Goal: Communication & Community: Share content

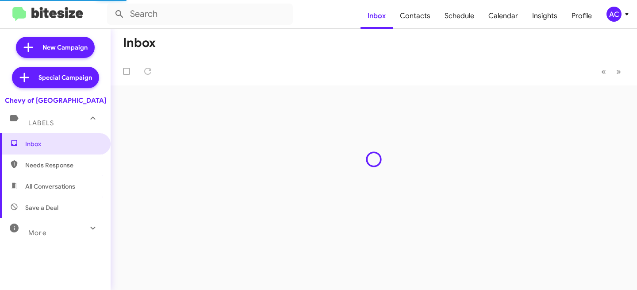
click at [619, 13] on div "AC" at bounding box center [614, 14] width 15 height 15
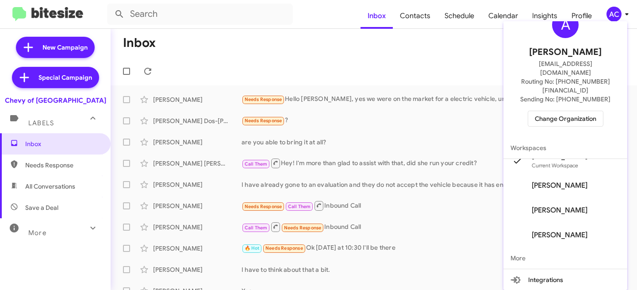
scroll to position [53, 0]
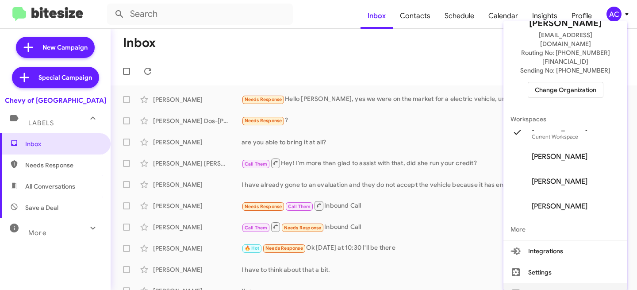
click at [548, 283] on button "Sign out" at bounding box center [566, 293] width 124 height 21
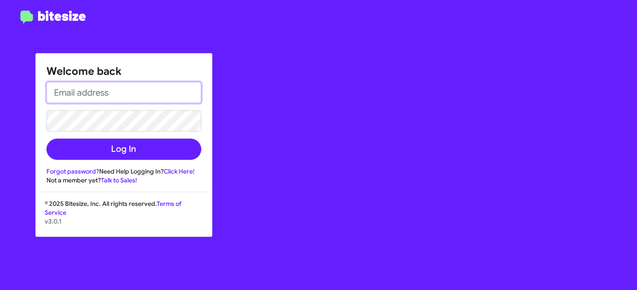
click at [89, 93] on input "email" at bounding box center [123, 92] width 155 height 21
type input "[EMAIL_ADDRESS][DOMAIN_NAME]"
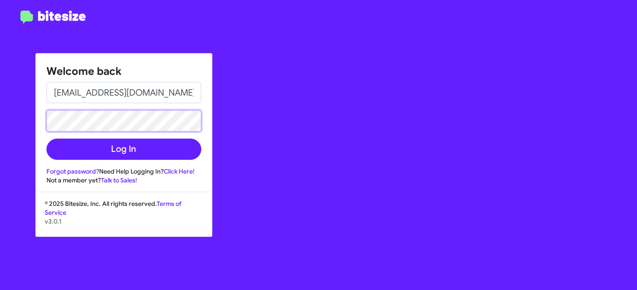
click at [46, 139] on button "Log In" at bounding box center [123, 149] width 155 height 21
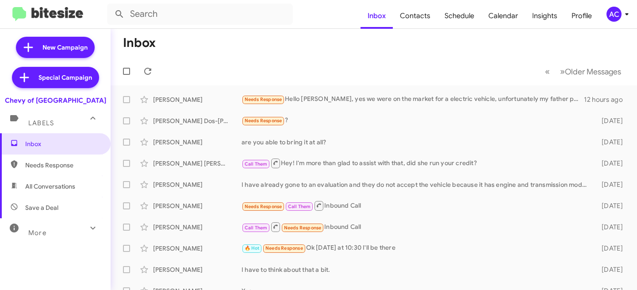
click at [48, 238] on mat-expansion-panel-header "More" at bounding box center [55, 228] width 111 height 21
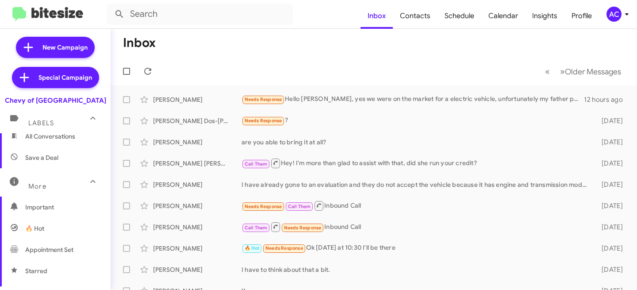
scroll to position [10, 0]
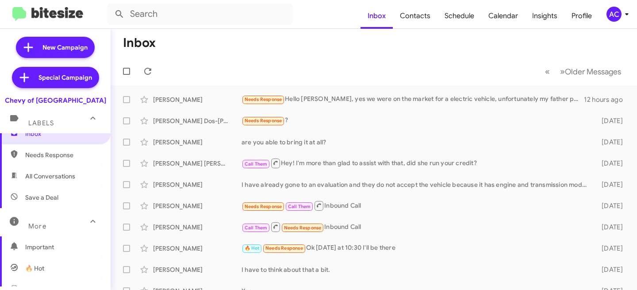
click at [59, 225] on div "More" at bounding box center [46, 222] width 79 height 16
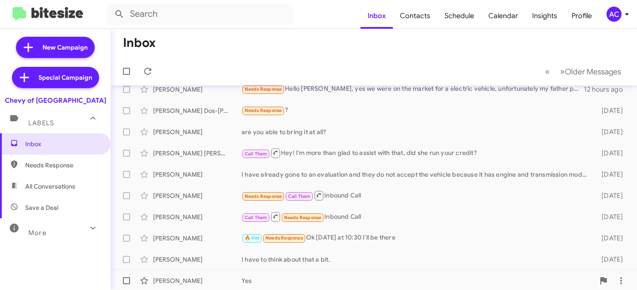
scroll to position [0, 0]
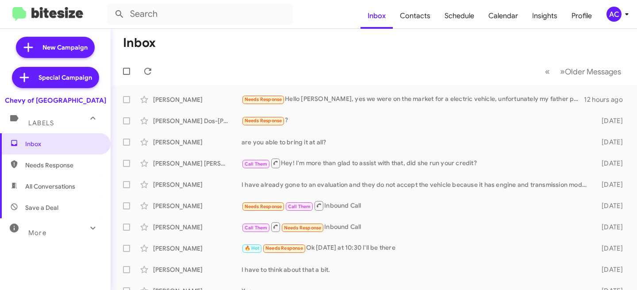
click at [615, 9] on div "AC" at bounding box center [614, 14] width 15 height 15
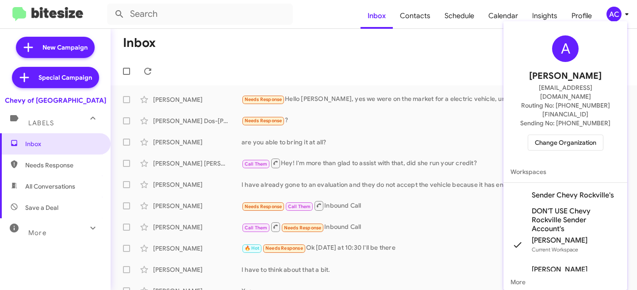
click at [557, 135] on span "Change Organization" at bounding box center [566, 142] width 62 height 15
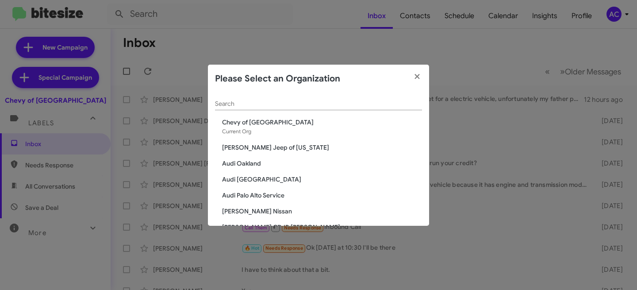
click at [257, 101] on input "Search" at bounding box center [318, 103] width 207 height 7
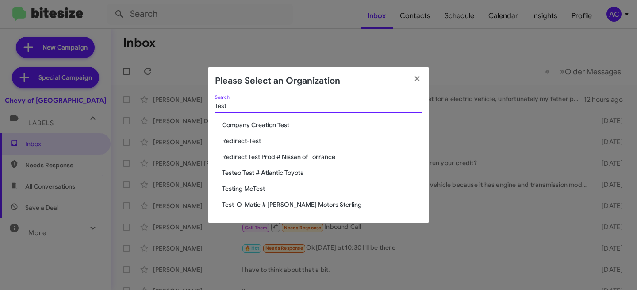
type input "Test"
click at [269, 205] on span "Test-O-Matic # [PERSON_NAME] Motors Sterling" at bounding box center [322, 204] width 200 height 9
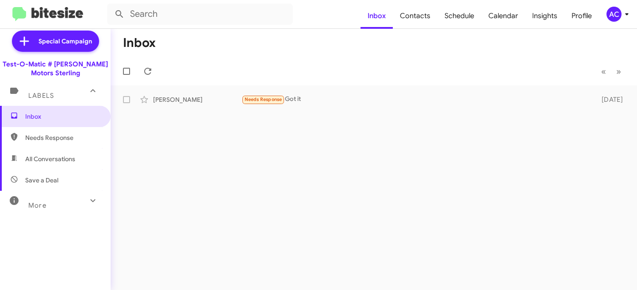
scroll to position [37, 0]
click at [54, 203] on div "More" at bounding box center [46, 201] width 79 height 16
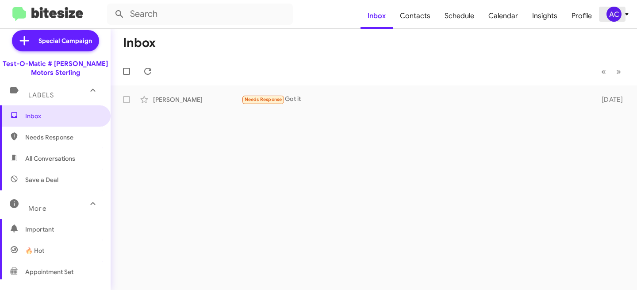
click at [628, 9] on icon at bounding box center [627, 14] width 11 height 11
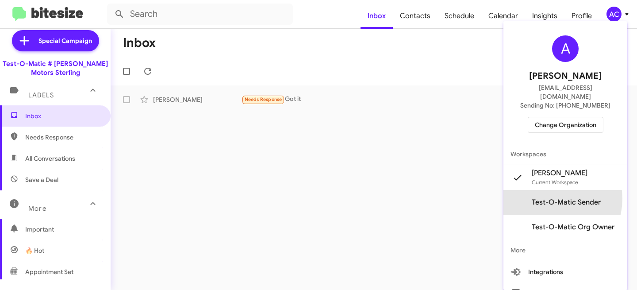
click at [550, 198] on span "Test-O-Matic Sender" at bounding box center [566, 202] width 69 height 9
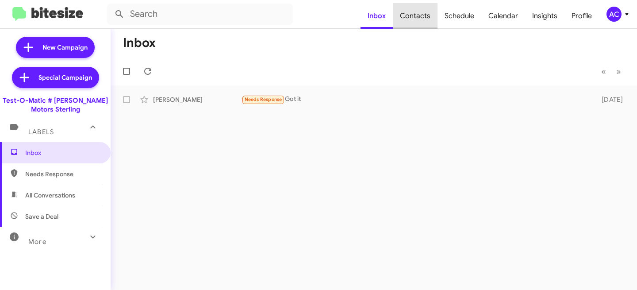
click at [428, 10] on span "Contacts" at bounding box center [415, 16] width 45 height 26
type input "in:groups"
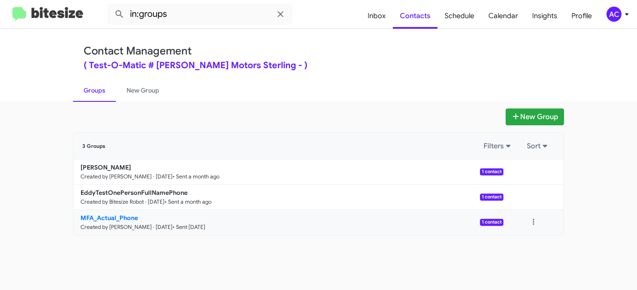
click at [116, 215] on b "MFA_Actual_Phone" at bounding box center [110, 218] width 58 height 8
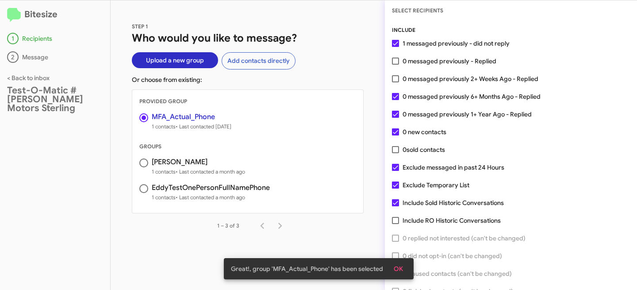
scroll to position [46, 0]
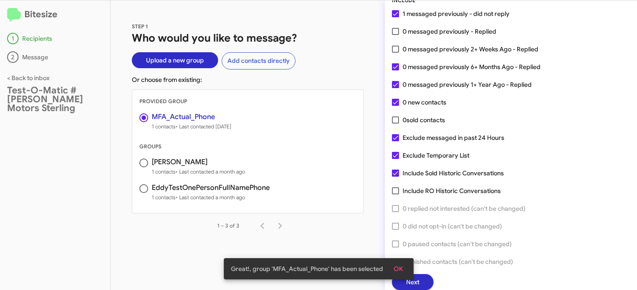
click at [393, 173] on span at bounding box center [395, 172] width 7 height 7
click at [395, 177] on input "Include Sold Historic Conversations" at bounding box center [395, 177] width 0 height 0
checkbox input "false"
click at [396, 155] on span at bounding box center [395, 155] width 7 height 7
click at [396, 159] on input "Exclude Temporary List" at bounding box center [395, 159] width 0 height 0
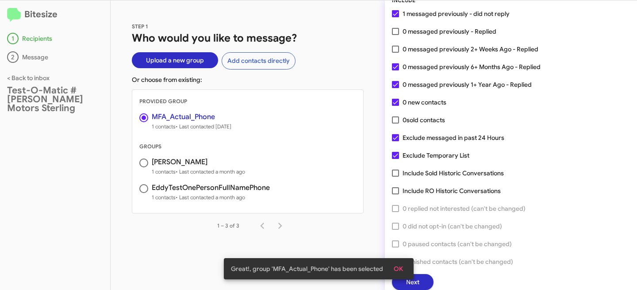
checkbox input "false"
click at [393, 135] on span at bounding box center [395, 137] width 7 height 7
click at [395, 141] on input "Exclude messaged in past 24 Hours" at bounding box center [395, 141] width 0 height 0
checkbox input "false"
click at [424, 288] on button "Next" at bounding box center [413, 282] width 42 height 16
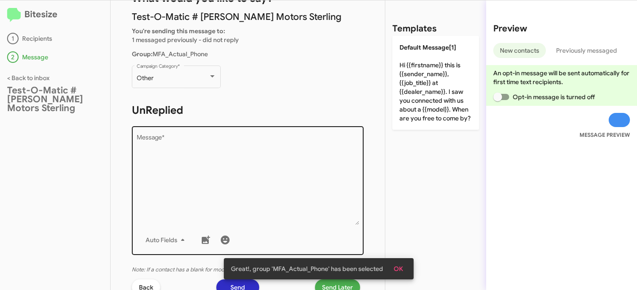
scroll to position [83, 0]
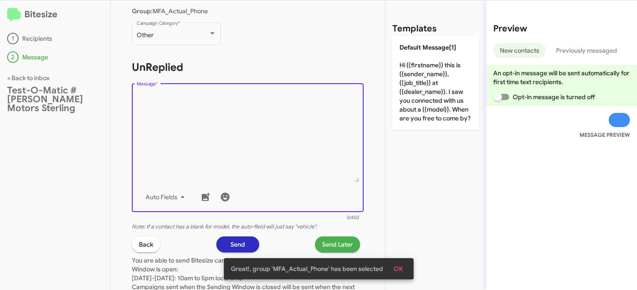
click at [251, 123] on textarea "Message *" at bounding box center [248, 137] width 223 height 90
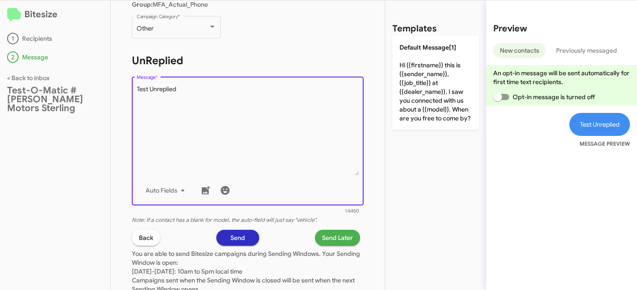
scroll to position [173, 0]
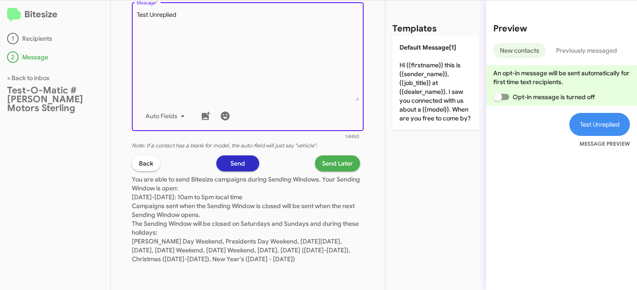
type textarea "Test Unreplied"
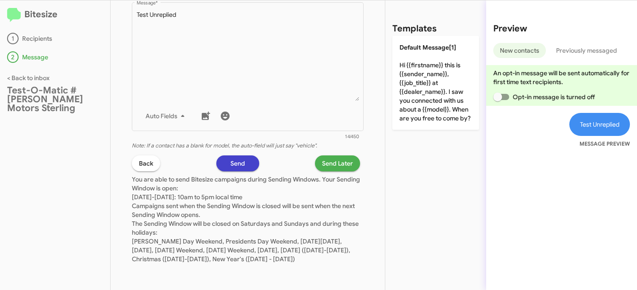
click at [242, 155] on button "Send" at bounding box center [237, 163] width 43 height 16
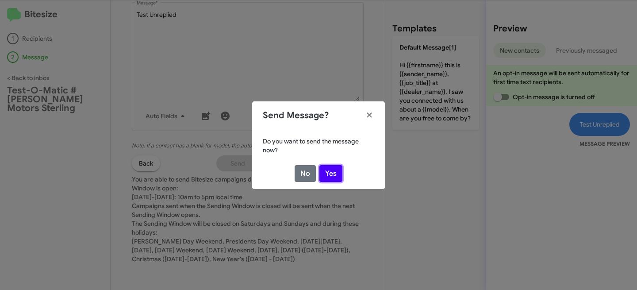
click at [332, 170] on button "Yes" at bounding box center [330, 173] width 23 height 17
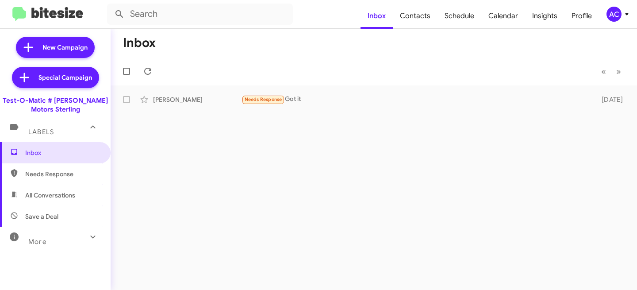
scroll to position [2, 0]
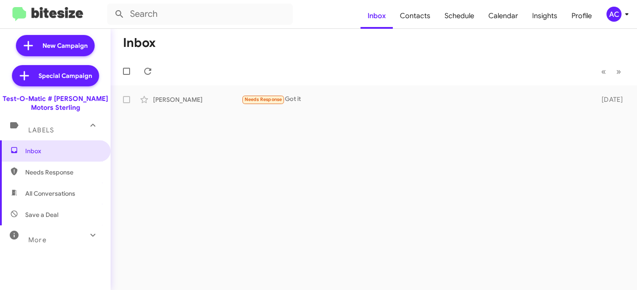
click at [50, 236] on div "More" at bounding box center [46, 236] width 79 height 16
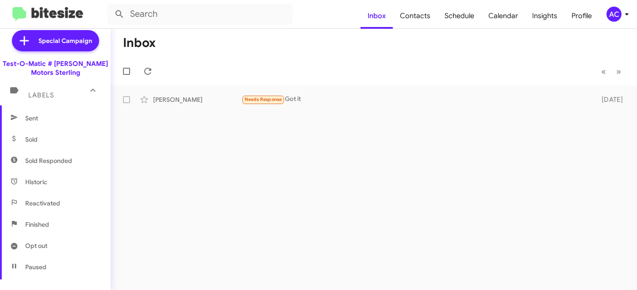
scroll to position [120, 0]
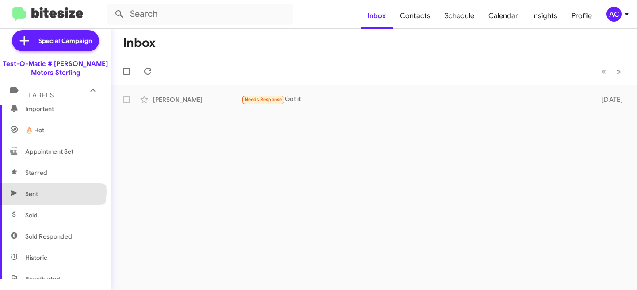
click at [53, 192] on span "Sent" at bounding box center [55, 193] width 111 height 21
type input "in:sent"
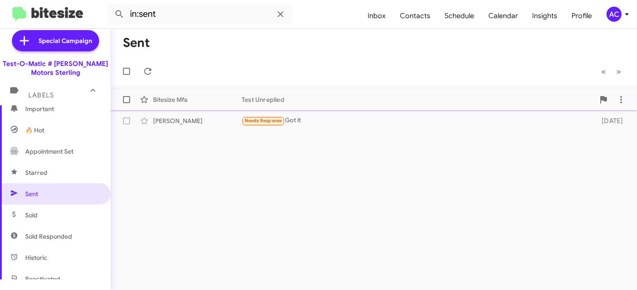
click at [332, 103] on div "Test Unreplied" at bounding box center [418, 99] width 353 height 9
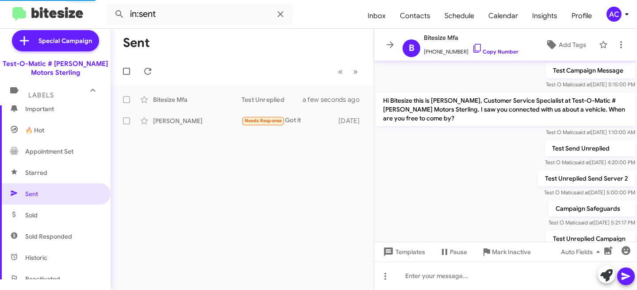
scroll to position [354, 0]
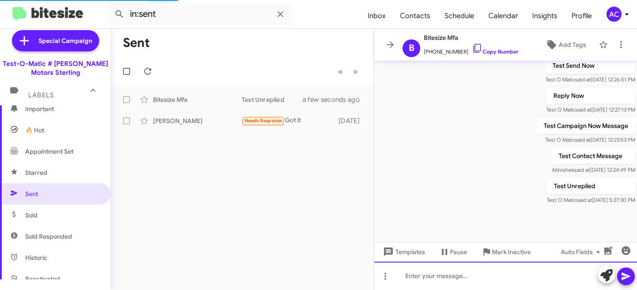
click at [428, 277] on div at bounding box center [505, 276] width 263 height 28
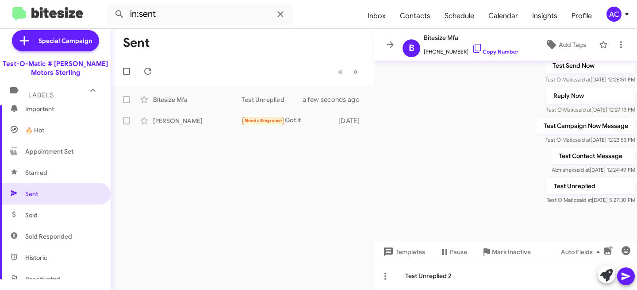
click at [626, 275] on icon at bounding box center [626, 277] width 8 height 8
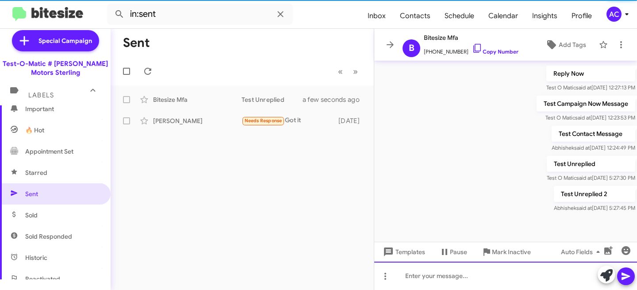
scroll to position [386, 0]
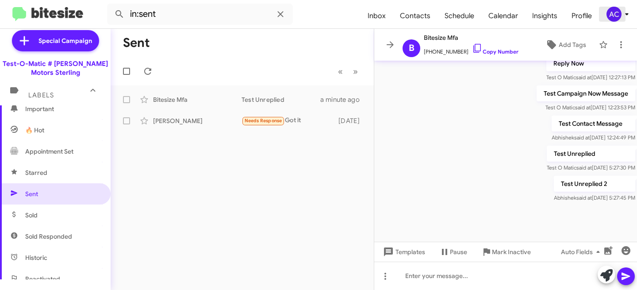
click at [615, 17] on div "AC" at bounding box center [614, 14] width 15 height 15
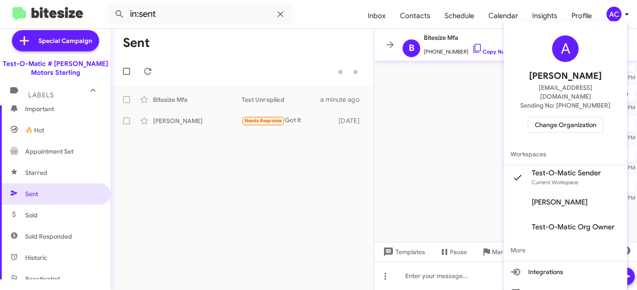
drag, startPoint x: 554, startPoint y: 97, endPoint x: 605, endPoint y: 100, distance: 50.5
click at [605, 101] on span "Sending No: [PHONE_NUMBER]" at bounding box center [565, 105] width 90 height 9
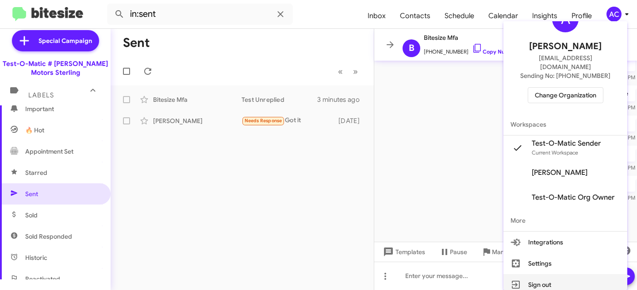
click at [552, 282] on button "Sign out" at bounding box center [566, 284] width 124 height 21
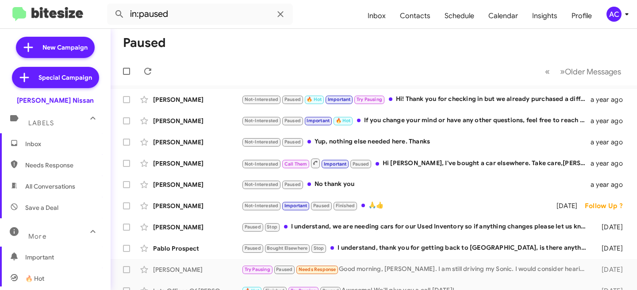
click at [612, 20] on div "AC" at bounding box center [614, 14] width 15 height 15
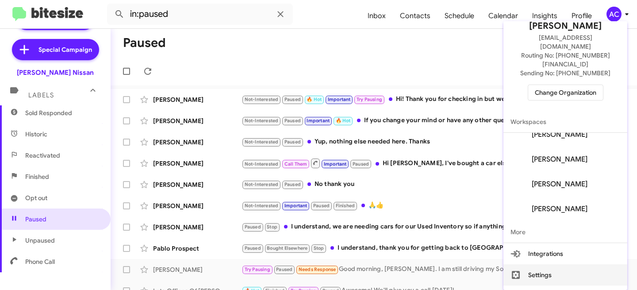
scroll to position [53, 0]
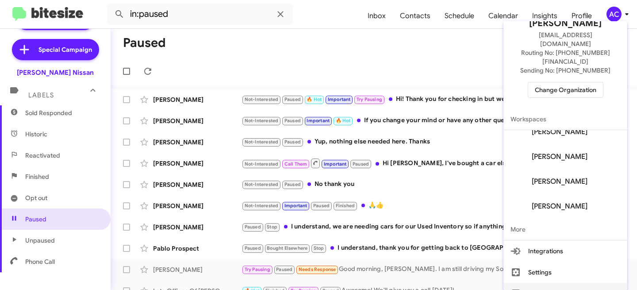
click at [548, 283] on button "Sign out" at bounding box center [566, 293] width 124 height 21
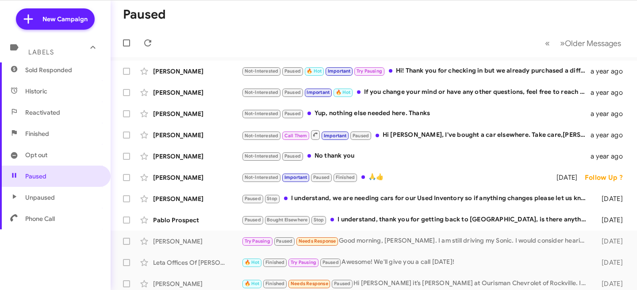
scroll to position [0, 0]
